Goal: Information Seeking & Learning: Learn about a topic

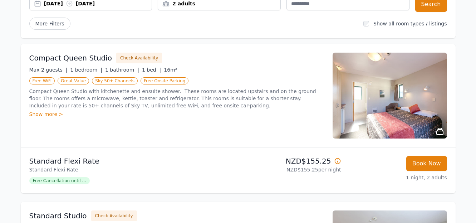
scroll to position [107, 0]
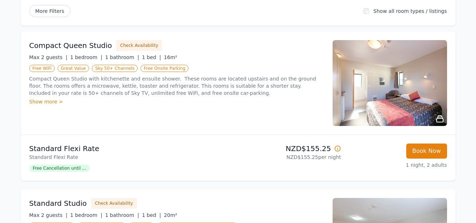
click at [380, 89] on img at bounding box center [390, 83] width 114 height 86
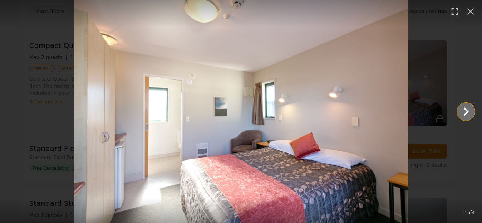
click at [463, 114] on icon "Show slide 2 of 4" at bounding box center [466, 111] width 17 height 17
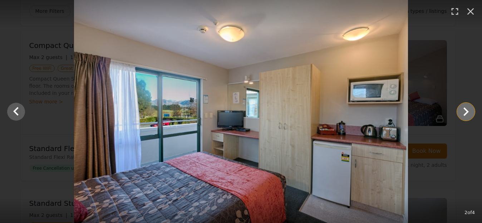
click at [463, 114] on icon "Show slide 3 of 4" at bounding box center [466, 111] width 17 height 17
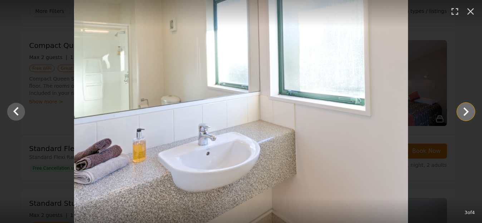
click at [463, 114] on icon "Show slide 4 of 4" at bounding box center [466, 111] width 17 height 17
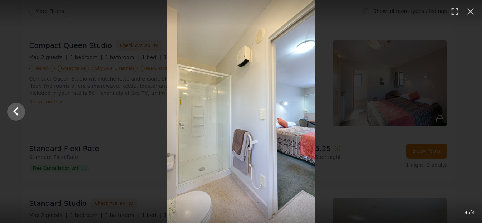
click at [463, 114] on div at bounding box center [241, 111] width 482 height 223
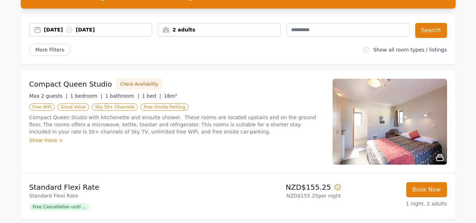
scroll to position [72, 0]
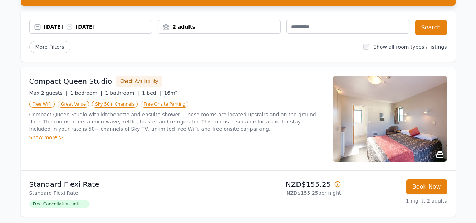
click at [43, 136] on div "Show more >" at bounding box center [176, 137] width 295 height 7
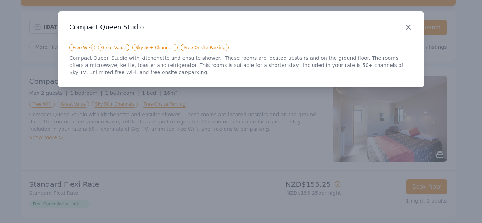
click at [412, 26] on icon "button" at bounding box center [408, 27] width 9 height 9
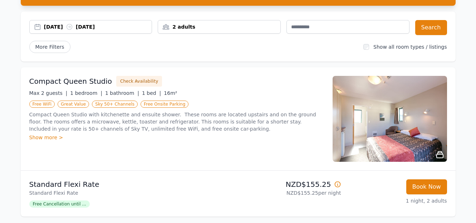
click at [420, 144] on img at bounding box center [390, 119] width 114 height 86
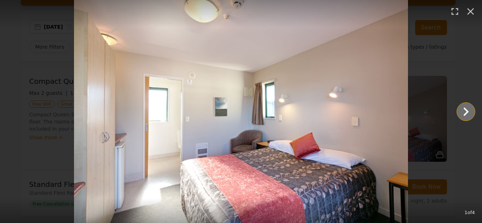
click at [464, 110] on icon "Show slide 2 of 4" at bounding box center [466, 111] width 17 height 17
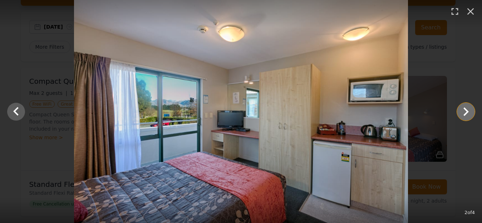
click at [464, 110] on icon "Show slide 3 of 4" at bounding box center [466, 111] width 17 height 17
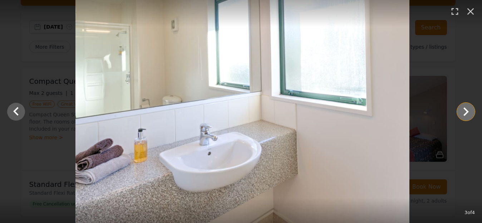
click at [464, 110] on icon "Show slide 4 of 4" at bounding box center [466, 111] width 17 height 17
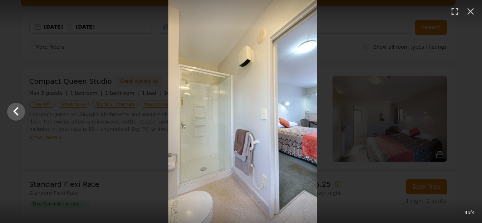
click at [464, 110] on div at bounding box center [243, 111] width 482 height 223
